Goal: Navigation & Orientation: Find specific page/section

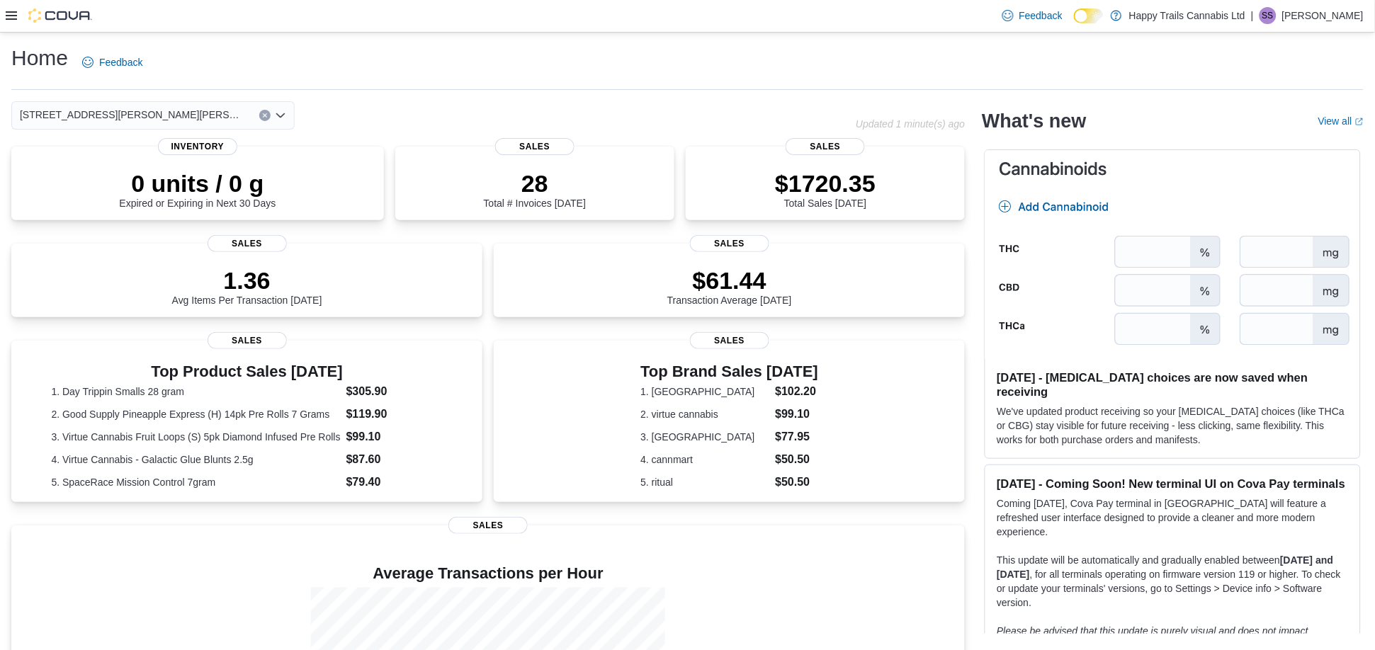
click at [11, 13] on icon at bounding box center [11, 15] width 11 height 11
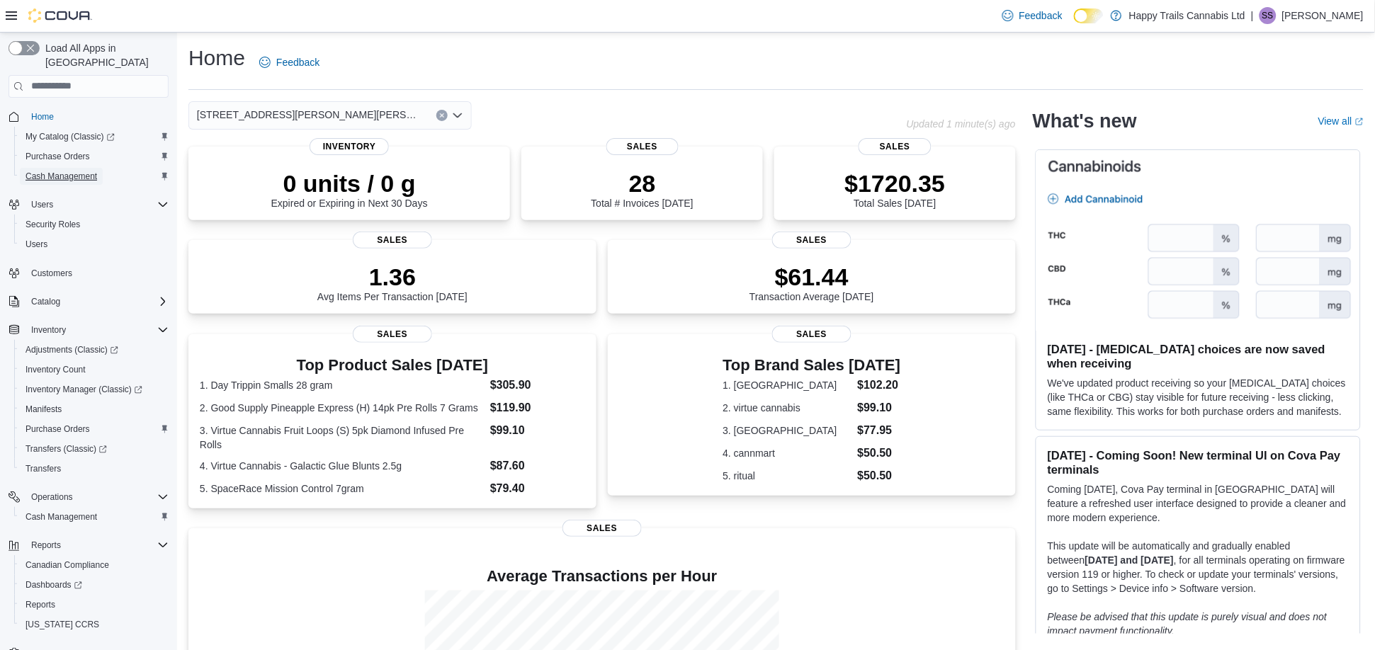
click at [86, 171] on span "Cash Management" at bounding box center [61, 176] width 72 height 11
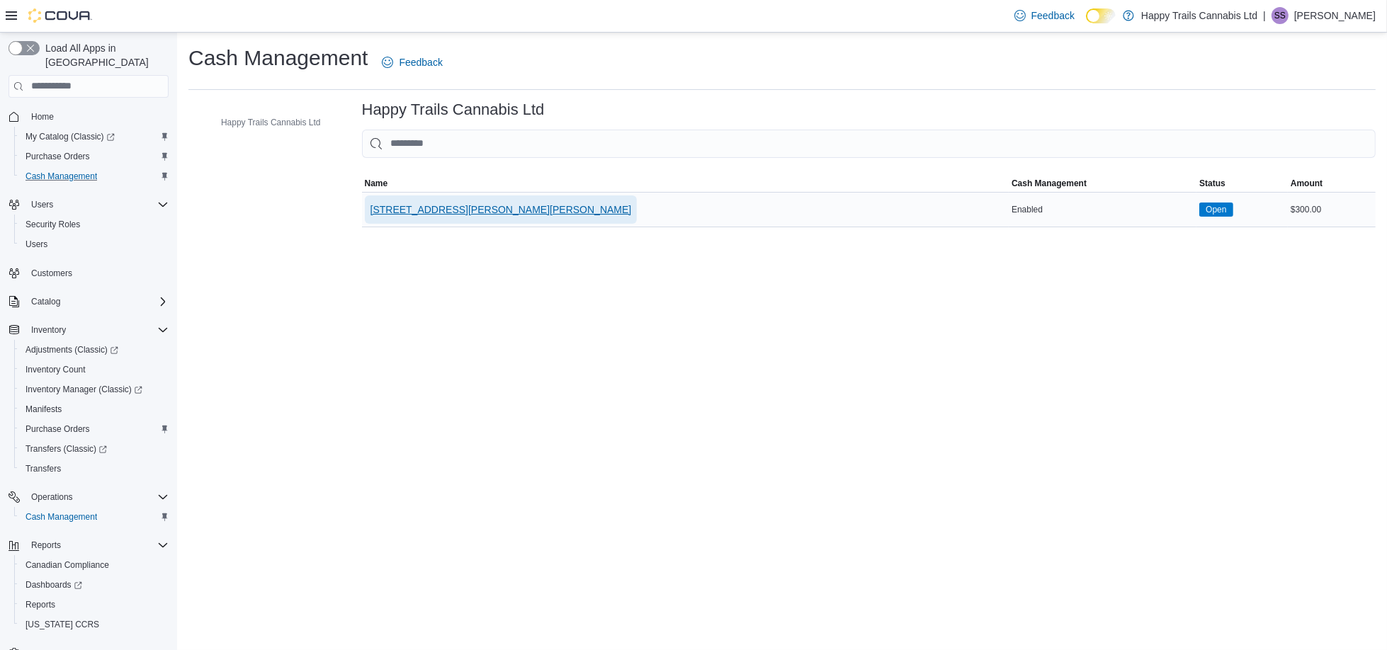
click at [473, 205] on span "[STREET_ADDRESS][PERSON_NAME][PERSON_NAME]" at bounding box center [500, 210] width 261 height 14
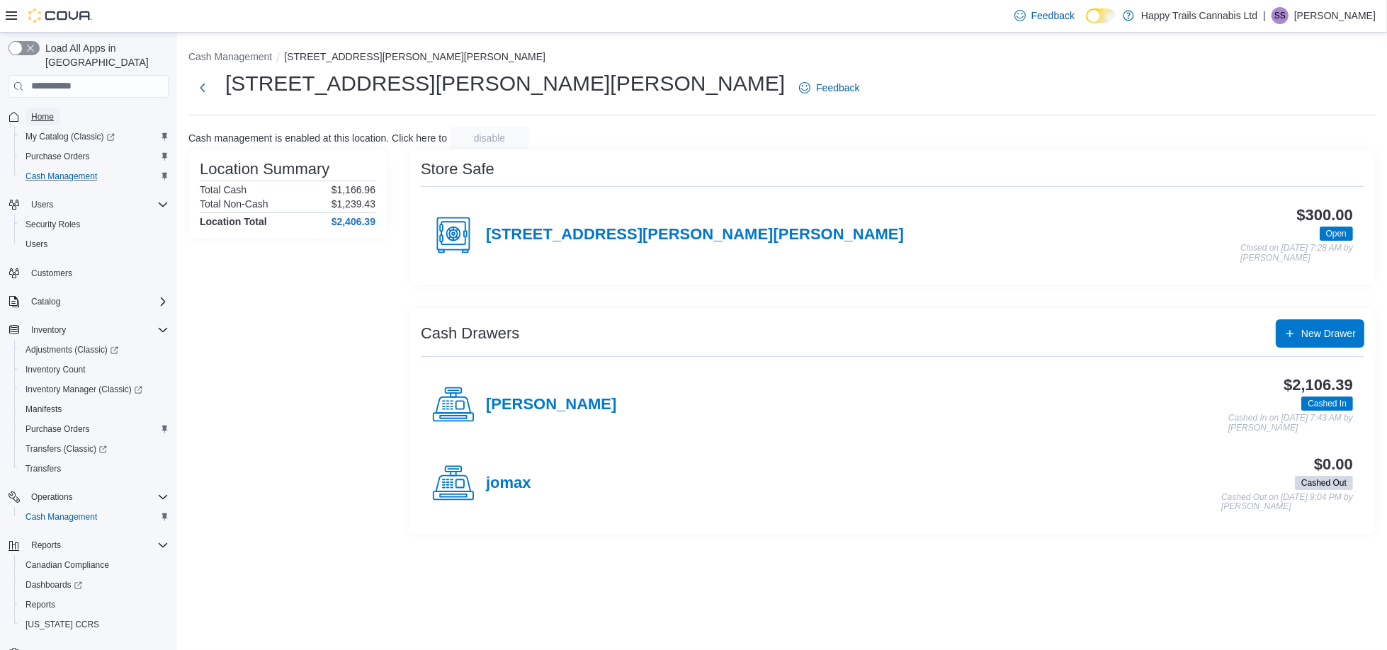
click at [47, 111] on span "Home" at bounding box center [42, 116] width 23 height 11
